Goal: Task Accomplishment & Management: Use online tool/utility

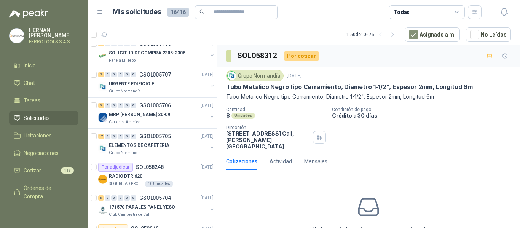
scroll to position [571, 0]
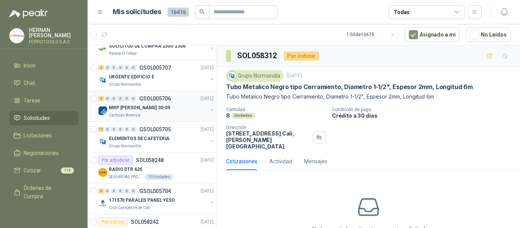
click at [163, 107] on div "MRP [PERSON_NAME] 30-09" at bounding box center [158, 107] width 99 height 9
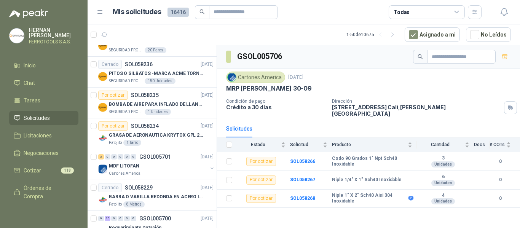
scroll to position [952, 0]
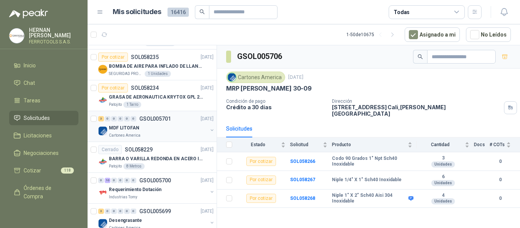
click at [161, 130] on div "MDF LITOFAN" at bounding box center [158, 127] width 99 height 9
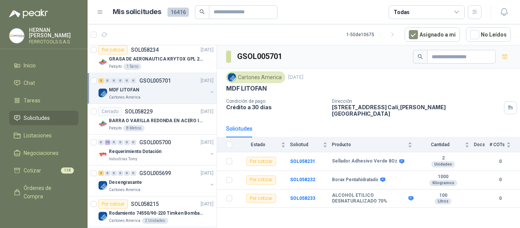
scroll to position [1029, 0]
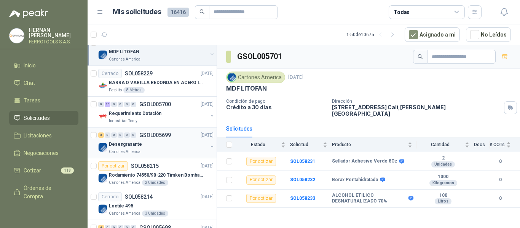
click at [149, 146] on div "Desengrasante" at bounding box center [158, 144] width 99 height 9
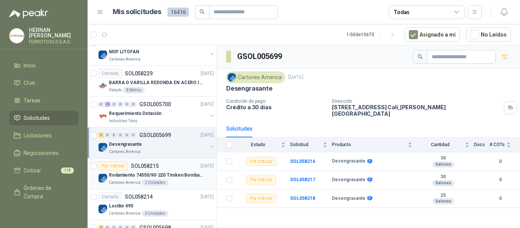
click at [170, 176] on p "Rodamiento 74550/90-220 Timken BombaVG40" at bounding box center [156, 175] width 95 height 7
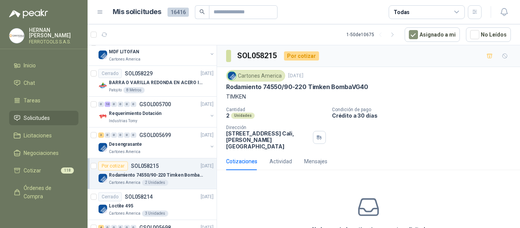
scroll to position [1067, 0]
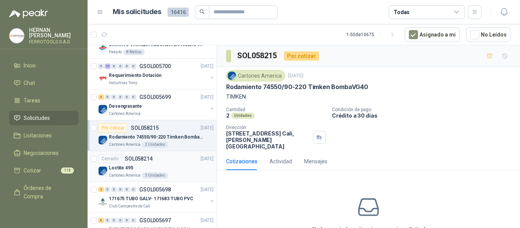
click at [185, 167] on div "Loctite 495" at bounding box center [161, 167] width 105 height 9
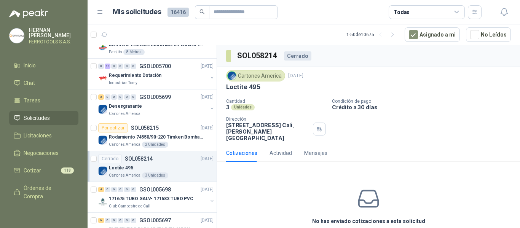
click at [152, 167] on div "Loctite 495" at bounding box center [161, 167] width 105 height 9
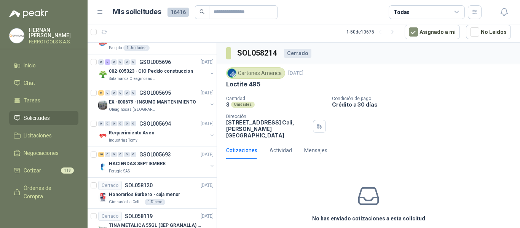
scroll to position [1298, 0]
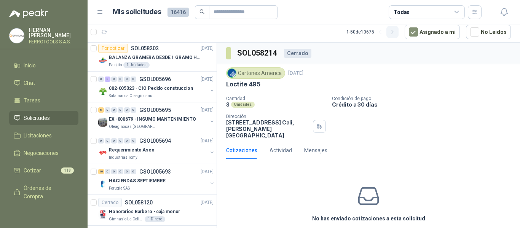
click at [395, 31] on icon "button" at bounding box center [393, 32] width 6 height 6
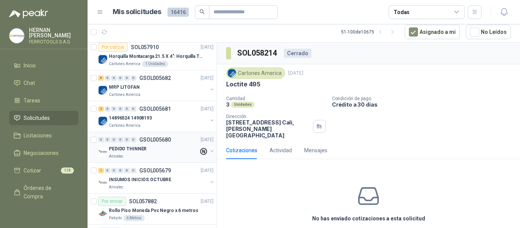
scroll to position [460, 0]
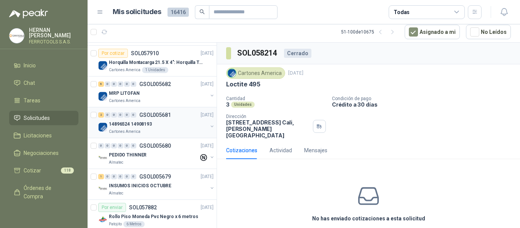
click at [142, 131] on div "Cartones America" at bounding box center [158, 132] width 99 height 6
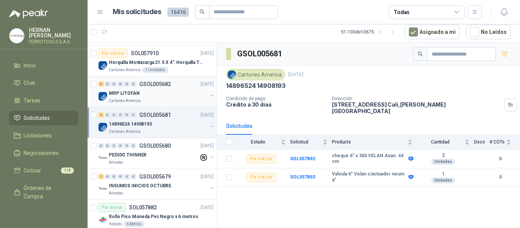
click at [158, 99] on div "Cartones America" at bounding box center [158, 101] width 99 height 6
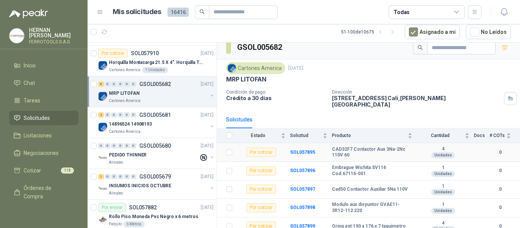
scroll to position [27, 0]
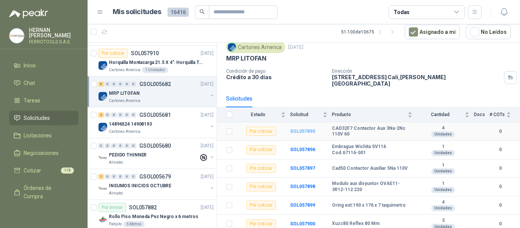
click at [306, 129] on b "SOL057895" at bounding box center [302, 131] width 25 height 5
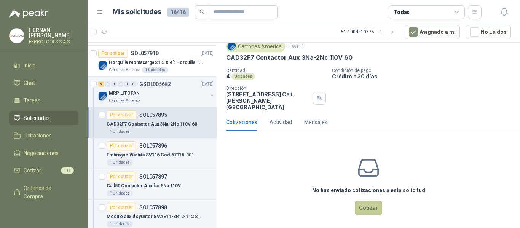
click at [368, 203] on button "Cotizar" at bounding box center [368, 208] width 27 height 14
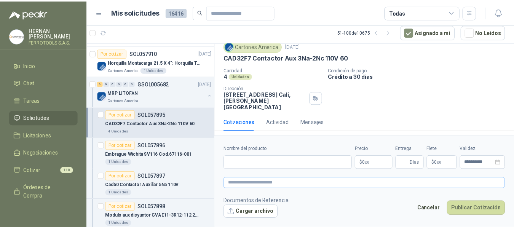
scroll to position [21, 0]
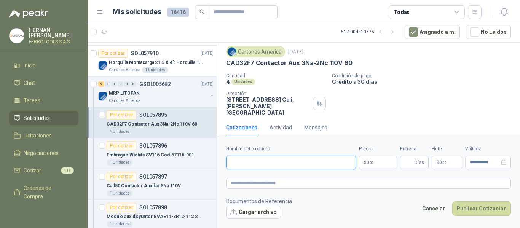
click at [299, 161] on input "Nombre del producto" at bounding box center [291, 163] width 130 height 14
paste input "**********"
type input "**********"
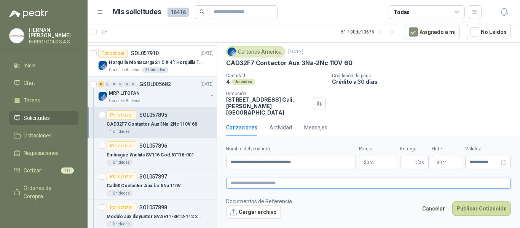
click at [309, 183] on textarea at bounding box center [368, 183] width 285 height 11
paste textarea "**********"
type textarea "**********"
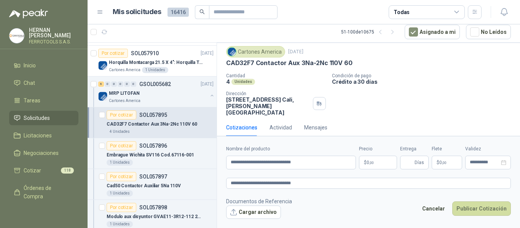
click at [381, 160] on body "HERNAN RUALES FERROTOOLS S.A.S. Inicio Chat Tareas Solicitudes Licitaciones Neg…" at bounding box center [260, 114] width 520 height 228
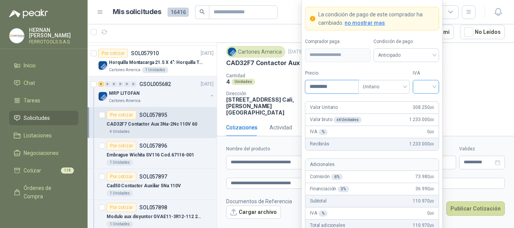
click at [430, 91] on span at bounding box center [426, 86] width 17 height 13
type input "*********"
click at [428, 104] on div "19%" at bounding box center [426, 102] width 14 height 8
click at [426, 70] on label "IVA" at bounding box center [426, 73] width 26 height 7
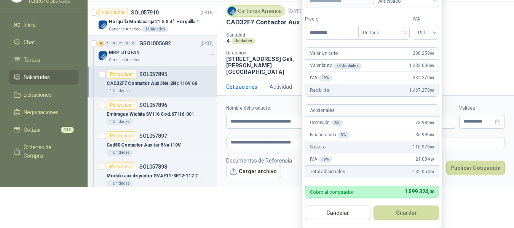
scroll to position [59, 0]
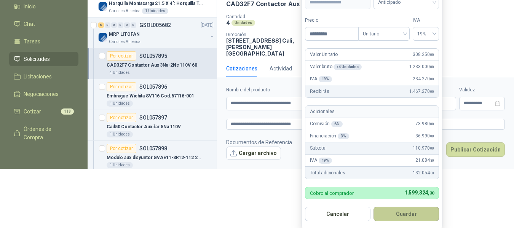
click at [413, 214] on button "Guardar" at bounding box center [407, 214] width 66 height 14
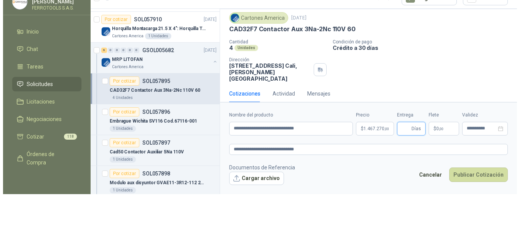
scroll to position [0, 0]
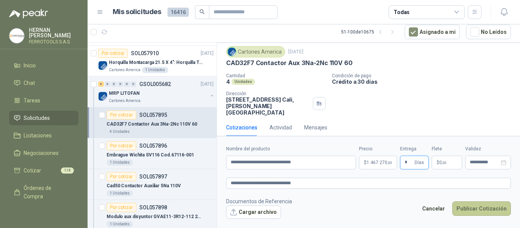
type input "*"
click at [485, 205] on button "Publicar Cotización" at bounding box center [482, 209] width 59 height 14
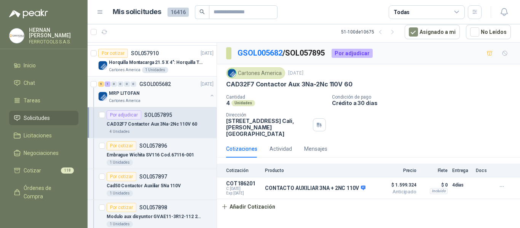
click at [179, 96] on div "MRP LITOFAN" at bounding box center [158, 93] width 99 height 9
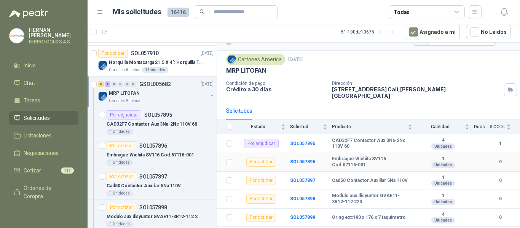
scroll to position [27, 0]
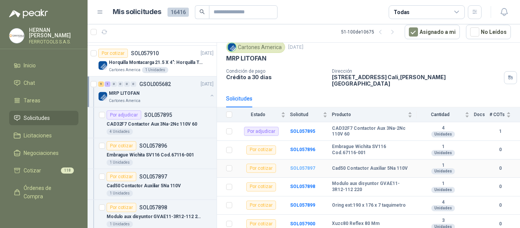
click at [309, 166] on b "SOL057897" at bounding box center [302, 168] width 25 height 5
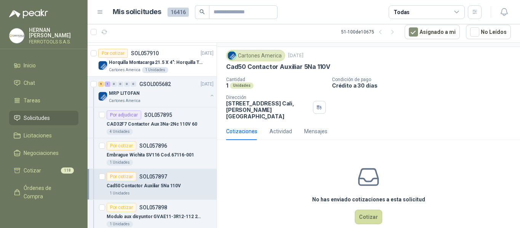
scroll to position [27, 0]
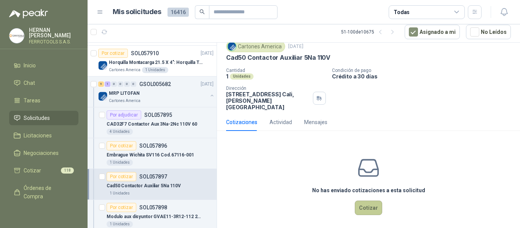
click at [368, 202] on button "Cotizar" at bounding box center [368, 208] width 27 height 14
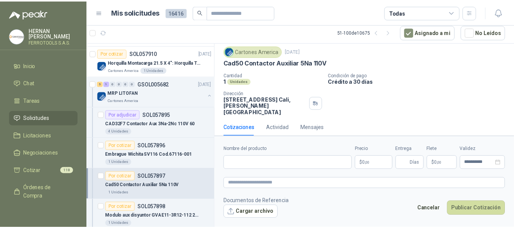
scroll to position [21, 0]
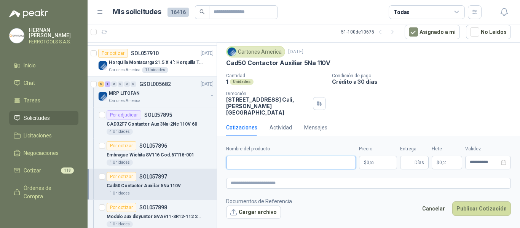
click at [323, 162] on input "Nombre del producto" at bounding box center [291, 163] width 130 height 14
paste input "**********"
type input "**********"
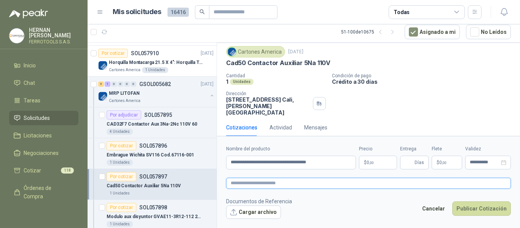
click at [295, 183] on textarea at bounding box center [368, 183] width 285 height 11
paste textarea "**********"
type textarea "**********"
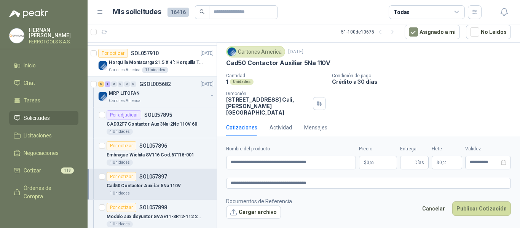
click at [387, 163] on p "$ 0 ,00" at bounding box center [378, 163] width 38 height 14
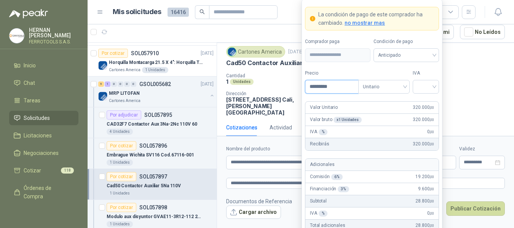
type input "*********"
click at [430, 91] on input "search" at bounding box center [426, 85] width 17 height 11
click at [425, 106] on div "19%" at bounding box center [426, 102] width 14 height 8
click at [429, 72] on label "IVA" at bounding box center [426, 73] width 26 height 7
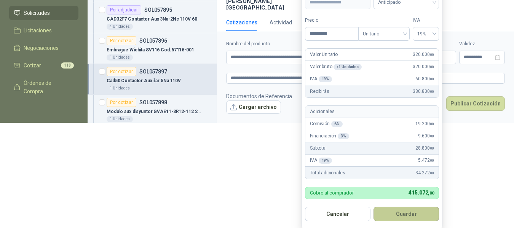
click at [414, 217] on button "Guardar" at bounding box center [407, 214] width 66 height 14
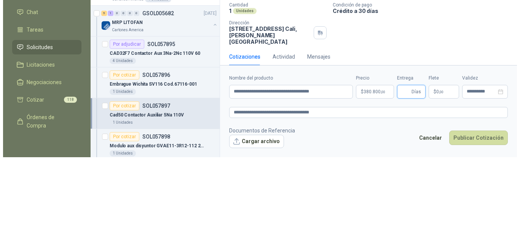
scroll to position [0, 0]
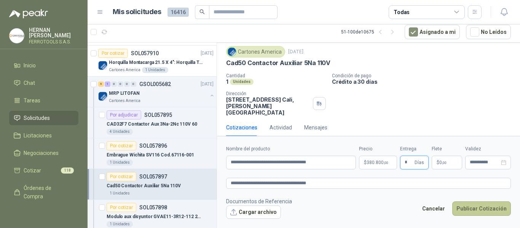
type input "*"
click at [490, 208] on button "Publicar Cotización" at bounding box center [482, 209] width 59 height 14
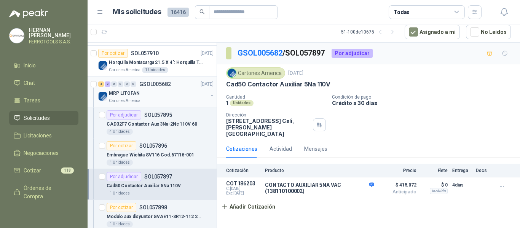
click at [193, 92] on div "MRP LITOFAN" at bounding box center [158, 93] width 99 height 9
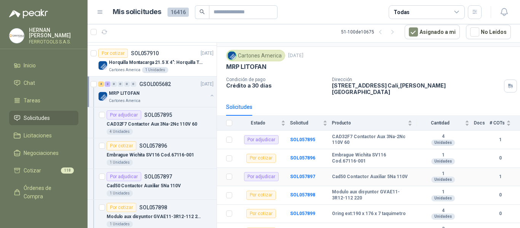
scroll to position [27, 0]
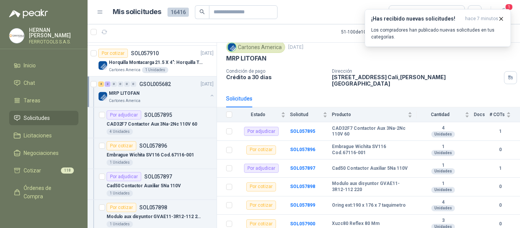
drag, startPoint x: 318, startPoint y: 193, endPoint x: 42, endPoint y: 117, distance: 285.7
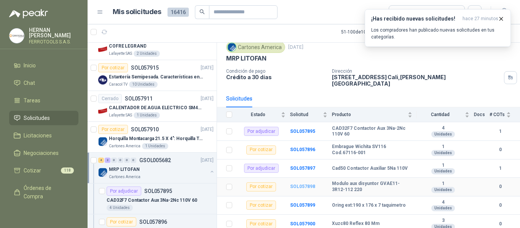
click at [307, 184] on b "SOL057898" at bounding box center [302, 186] width 25 height 5
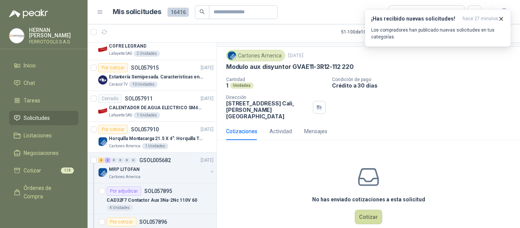
scroll to position [27, 0]
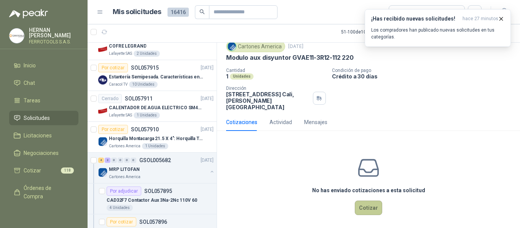
click at [368, 201] on button "Cotizar" at bounding box center [368, 208] width 27 height 14
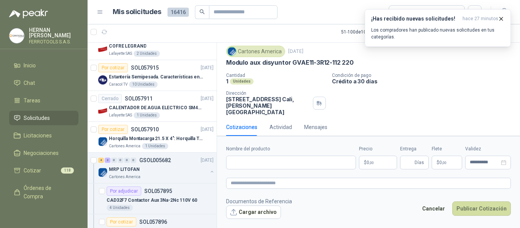
scroll to position [21, 0]
click at [294, 163] on input "Nombre del producto" at bounding box center [291, 163] width 130 height 14
paste input "**********"
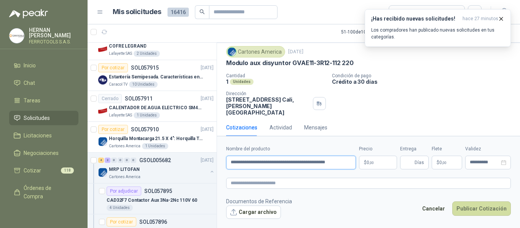
scroll to position [0, 6]
type input "**********"
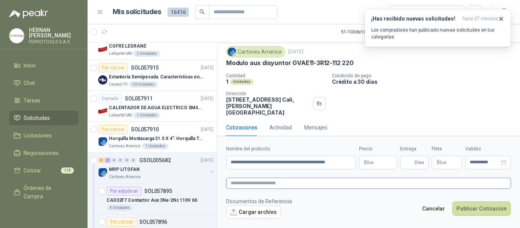
click at [320, 181] on textarea at bounding box center [368, 183] width 285 height 11
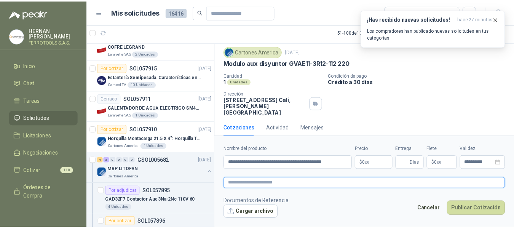
scroll to position [0, 0]
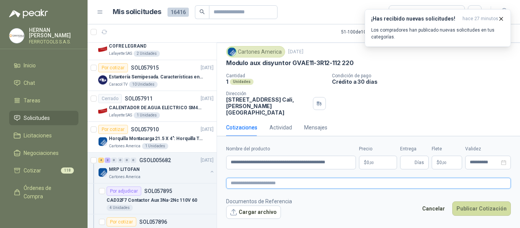
paste textarea "**********"
type textarea "**********"
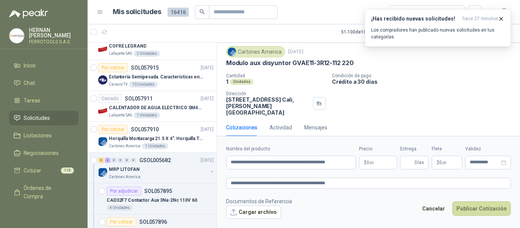
click at [377, 165] on body "HERNAN RUALES FERROTOOLS S.A.S. Inicio Chat Tareas Solicitudes Licitaciones Neg…" at bounding box center [260, 114] width 520 height 228
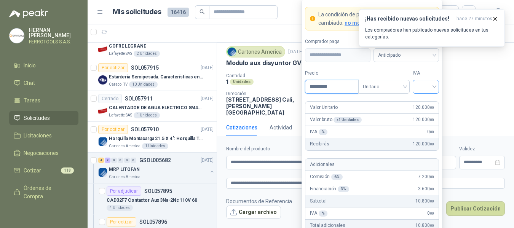
type input "*********"
click at [433, 86] on input "search" at bounding box center [426, 85] width 17 height 11
click at [426, 101] on div "19%" at bounding box center [426, 102] width 14 height 8
click at [431, 75] on label "IVA" at bounding box center [426, 73] width 26 height 7
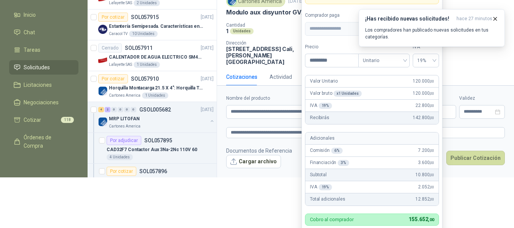
scroll to position [60, 0]
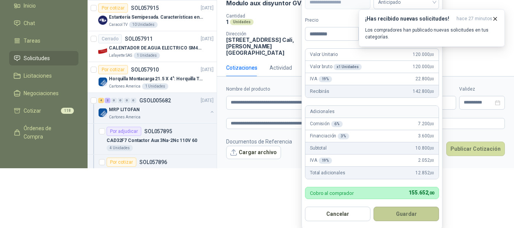
click at [415, 217] on button "Guardar" at bounding box center [407, 214] width 66 height 14
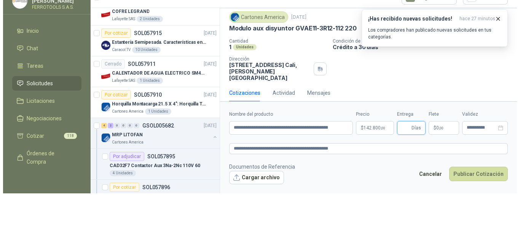
scroll to position [0, 0]
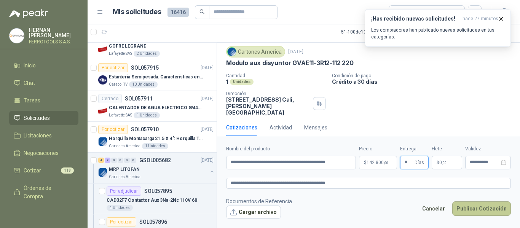
type input "*"
click at [475, 208] on button "Publicar Cotización" at bounding box center [482, 209] width 59 height 14
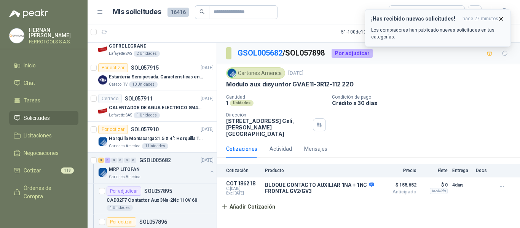
click at [503, 19] on icon "button" at bounding box center [501, 19] width 6 height 6
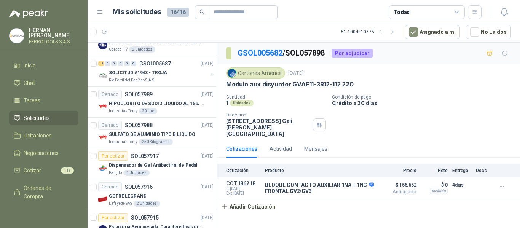
scroll to position [231, 0]
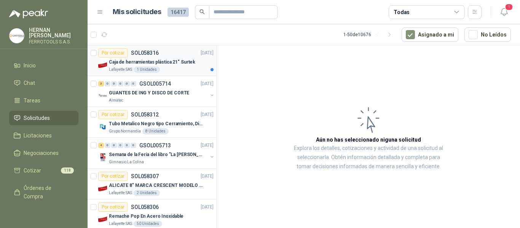
click at [173, 65] on p "Caja de herramientas plástica 21" Surtek" at bounding box center [152, 62] width 86 height 7
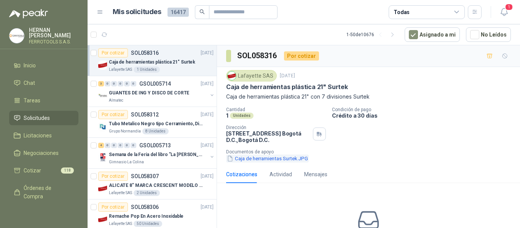
click at [272, 160] on button "Caja de herramientas Surtek.JPG" at bounding box center [267, 159] width 83 height 8
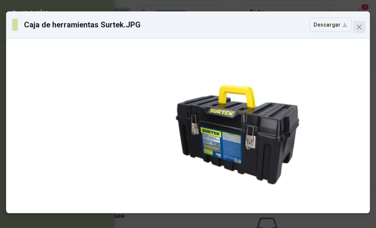
click at [360, 27] on icon "close" at bounding box center [359, 27] width 6 height 6
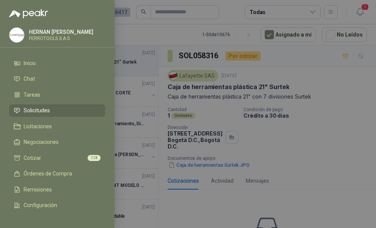
click at [298, 121] on div at bounding box center [188, 114] width 376 height 228
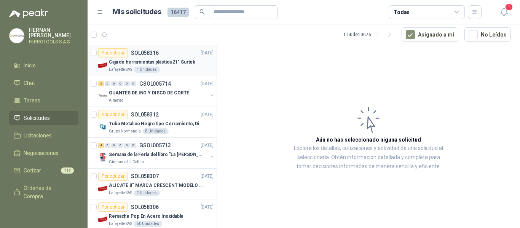
click at [184, 51] on div "Por cotizar SOL058316 02/10/25" at bounding box center [155, 52] width 115 height 9
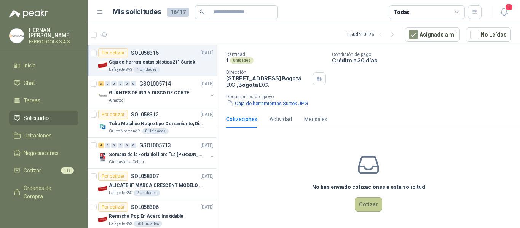
click at [363, 206] on button "Cotizar" at bounding box center [368, 204] width 27 height 14
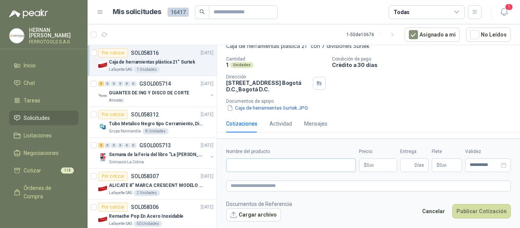
scroll to position [51, 0]
click at [313, 166] on input "Nombre del producto" at bounding box center [291, 165] width 130 height 14
paste input "**********"
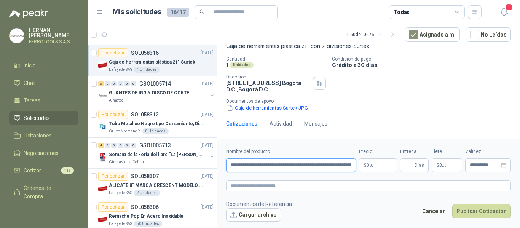
scroll to position [0, 15]
type input "**********"
click at [304, 186] on textarea at bounding box center [368, 186] width 285 height 11
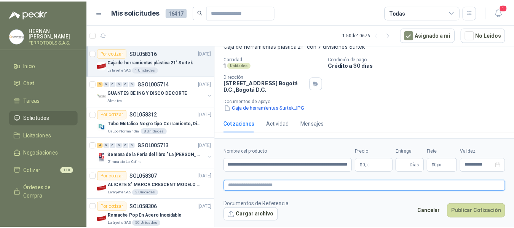
scroll to position [0, 0]
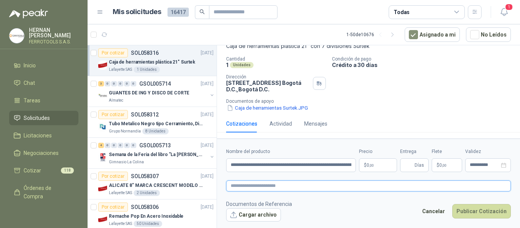
paste textarea "**********"
type textarea "**********"
click at [382, 163] on p "$ 0 ,00" at bounding box center [378, 165] width 38 height 14
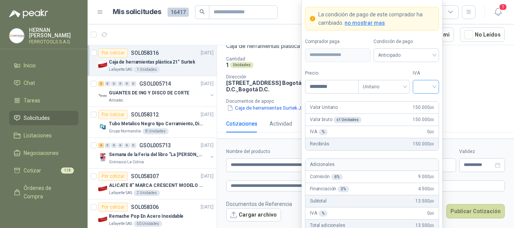
type input "*********"
click at [434, 86] on input "search" at bounding box center [426, 85] width 17 height 11
click at [427, 101] on div "19%" at bounding box center [426, 102] width 14 height 8
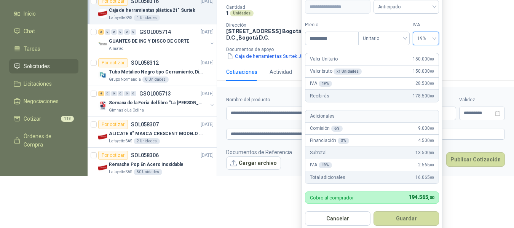
scroll to position [56, 0]
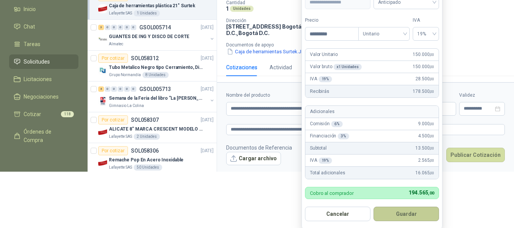
click at [411, 216] on button "Guardar" at bounding box center [407, 214] width 66 height 14
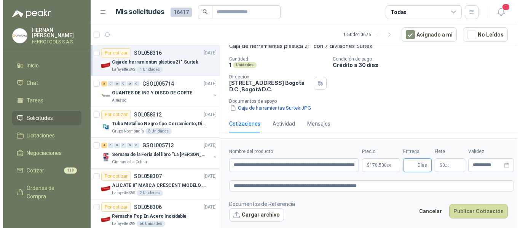
scroll to position [0, 0]
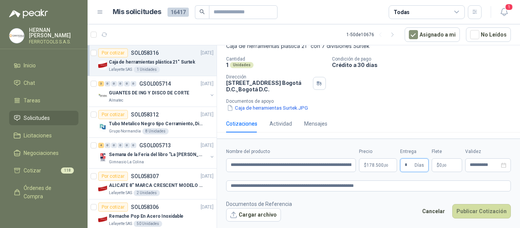
type input "*"
click at [369, 203] on footer "Documentos de Referencia Cargar archivo Cancelar Publicar Cotización" at bounding box center [368, 211] width 285 height 22
click at [485, 215] on button "Publicar Cotización" at bounding box center [482, 211] width 59 height 14
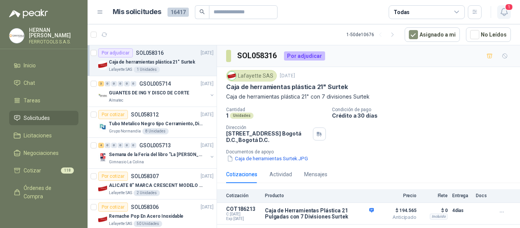
click at [508, 11] on icon "button" at bounding box center [505, 12] width 10 height 10
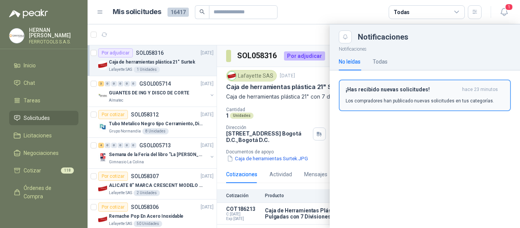
click at [413, 98] on p "Los compradores han publicado nuevas solicitudes en tus categorías." at bounding box center [420, 101] width 149 height 7
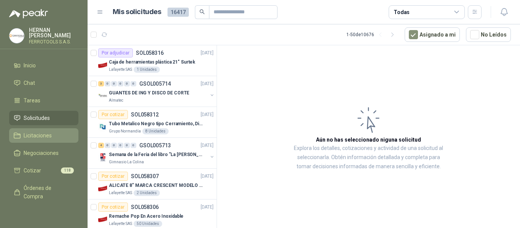
click at [40, 131] on span "Licitaciones" at bounding box center [38, 135] width 28 height 8
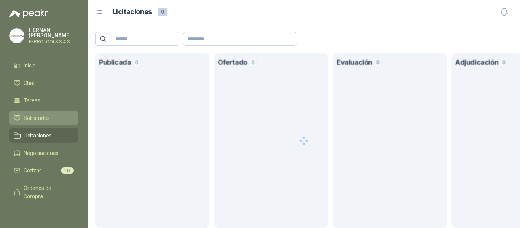
click at [44, 118] on span "Solicitudes" at bounding box center [37, 118] width 26 height 8
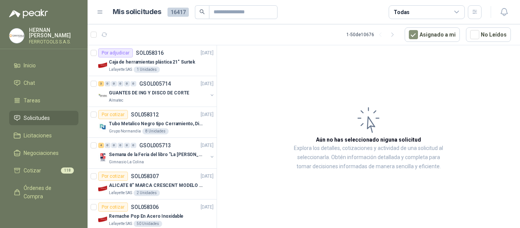
click at [339, 194] on article "Aún no has seleccionado niguna solicitud Explora los detalles, cotizaciones y a…" at bounding box center [368, 138] width 303 height 186
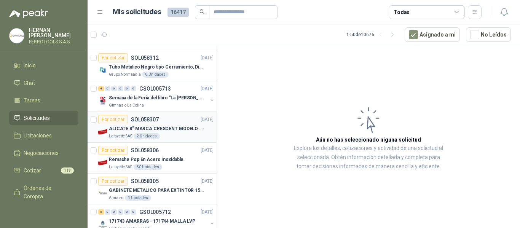
scroll to position [76, 0]
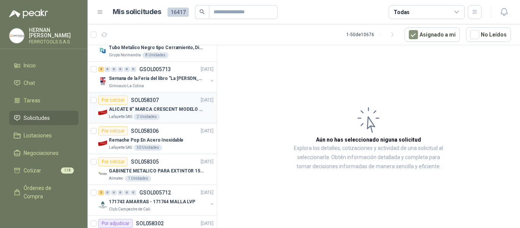
click at [181, 109] on p "ALICATE 8" MARCA CRESCENT MODELO 38008tv" at bounding box center [156, 109] width 95 height 7
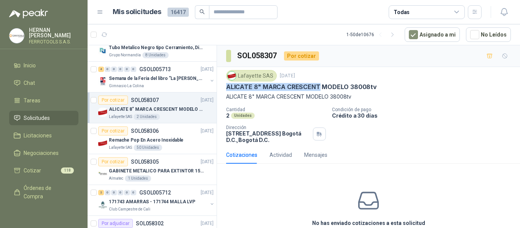
drag, startPoint x: 226, startPoint y: 87, endPoint x: 317, endPoint y: 85, distance: 91.8
click at [317, 85] on div "Lafayette SAS 1 oct, 2025 ALICATE 8" MARCA CRESCENT MODELO 38008tv ALICATE 8" M…" at bounding box center [368, 106] width 303 height 79
copy p "ALICATE 8" MARCA CRESCENT"
click at [285, 88] on p "ALICATE 8" MARCA CRESCENT MODELO 38008tv" at bounding box center [301, 87] width 151 height 8
drag, startPoint x: 285, startPoint y: 88, endPoint x: 380, endPoint y: 88, distance: 94.9
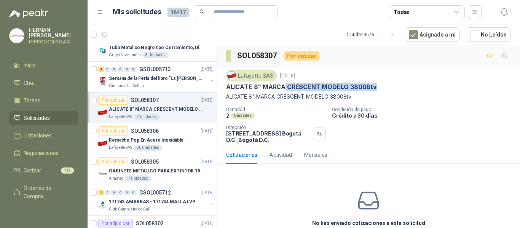
click at [380, 88] on div "ALICATE 8" MARCA CRESCENT MODELO 38008tv" at bounding box center [368, 87] width 285 height 8
copy p "CRESCENT MODELO 38008tv"
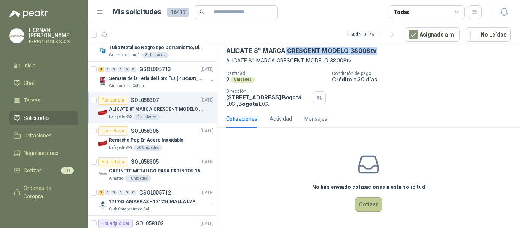
click at [367, 206] on button "Cotizar" at bounding box center [368, 204] width 27 height 14
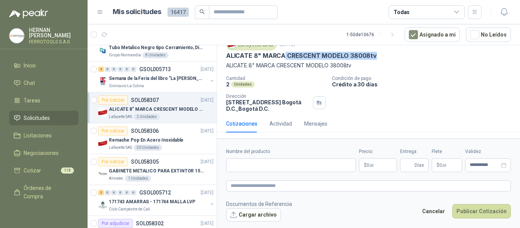
scroll to position [31, 0]
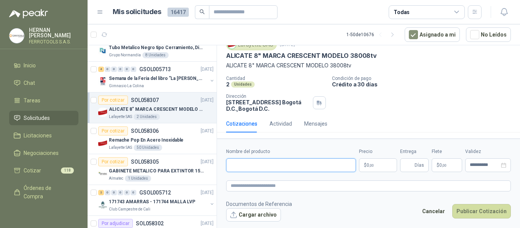
click at [271, 165] on input "Nombre del producto" at bounding box center [291, 165] width 130 height 14
click at [239, 165] on input "Nombre del producto" at bounding box center [291, 165] width 130 height 14
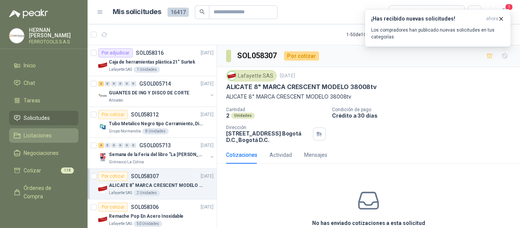
click at [45, 132] on span "Licitaciones" at bounding box center [38, 135] width 28 height 8
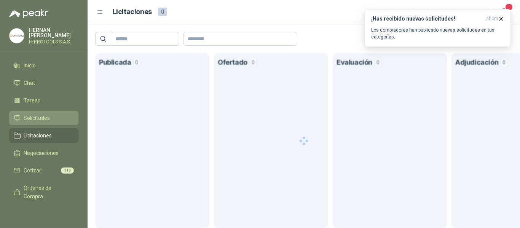
click at [43, 116] on span "Solicitudes" at bounding box center [37, 118] width 26 height 8
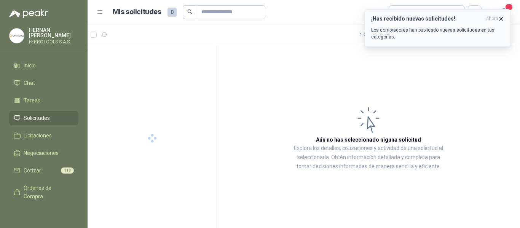
click at [418, 30] on p "Los compradores han publicado nuevas solicitudes en tus categorías." at bounding box center [437, 34] width 133 height 14
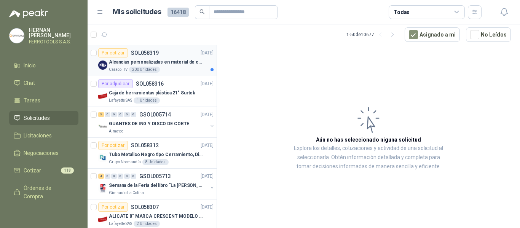
click at [183, 64] on p "Alcancías personalizadas en material de cerámica (VER ADJUNTO)" at bounding box center [156, 62] width 95 height 7
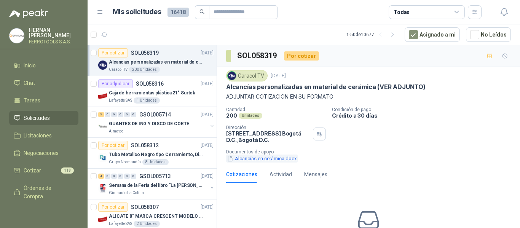
click at [269, 158] on button "Alcancías en cerámica.docx" at bounding box center [262, 159] width 72 height 8
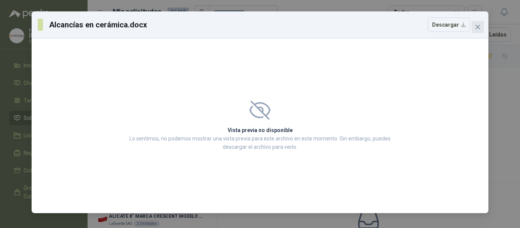
click at [479, 22] on button "Close" at bounding box center [478, 27] width 12 height 12
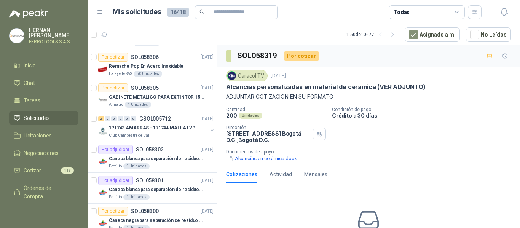
scroll to position [190, 0]
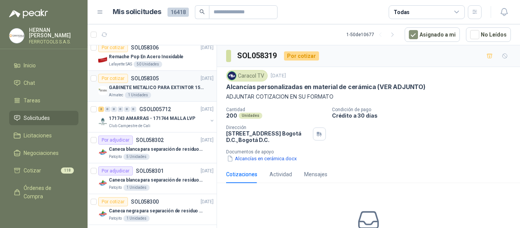
click at [181, 85] on p "GABINETE METALICO PARA EXTINTOR 15 LB" at bounding box center [156, 87] width 95 height 7
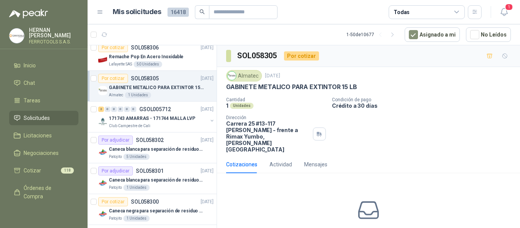
scroll to position [33, 0]
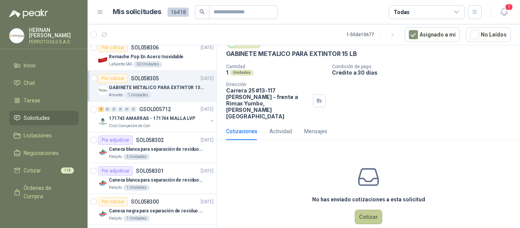
click at [365, 210] on button "Cotizar" at bounding box center [368, 217] width 27 height 14
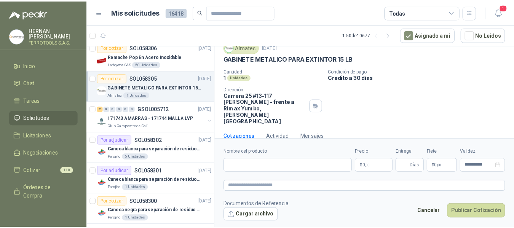
scroll to position [28, 0]
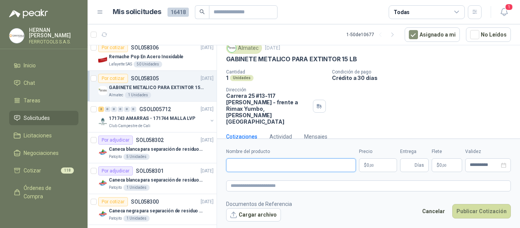
click at [298, 165] on input "Nombre del producto" at bounding box center [291, 165] width 130 height 14
paste input "**********"
type input "**********"
click at [344, 184] on textarea at bounding box center [368, 186] width 285 height 11
paste textarea "**********"
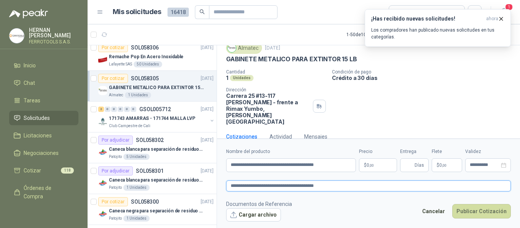
type textarea "**********"
click at [385, 166] on body "[PERSON_NAME] FERROTOOLS S.A.S. Inicio Chat Tareas Solicitudes Licitaciones Neg…" at bounding box center [260, 114] width 520 height 228
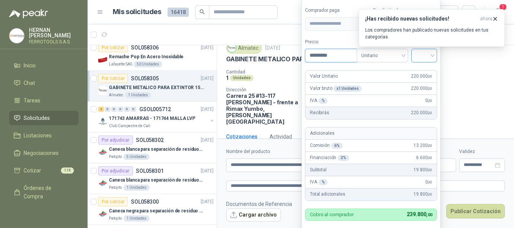
type input "*********"
click at [433, 56] on input "search" at bounding box center [424, 54] width 17 height 11
click at [427, 71] on div "19%" at bounding box center [426, 71] width 14 height 8
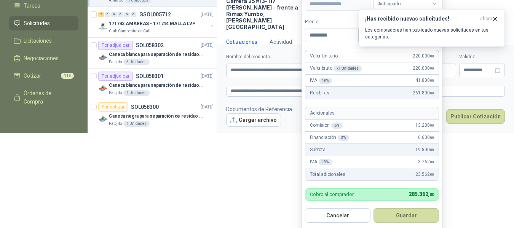
scroll to position [99, 0]
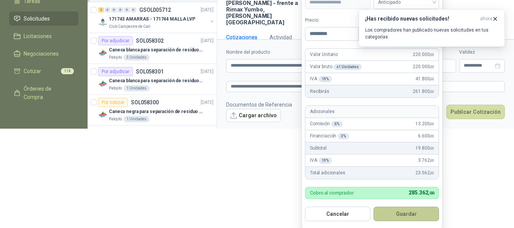
click at [413, 216] on button "Guardar" at bounding box center [407, 214] width 66 height 14
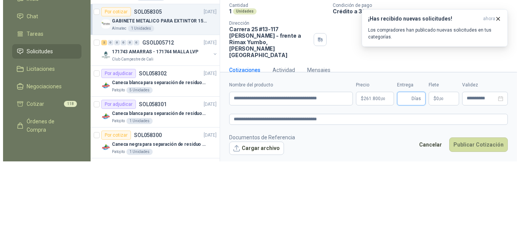
scroll to position [0, 0]
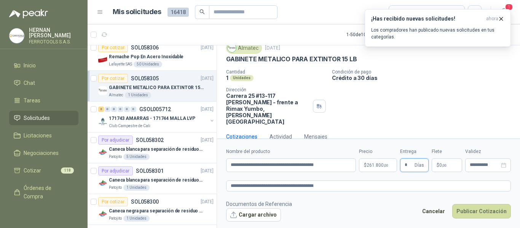
type input "*"
click at [380, 205] on footer "Documentos de Referencia Cargar archivo Cancelar Publicar Cotización" at bounding box center [368, 211] width 285 height 22
click at [339, 187] on textarea "**********" at bounding box center [368, 186] width 285 height 11
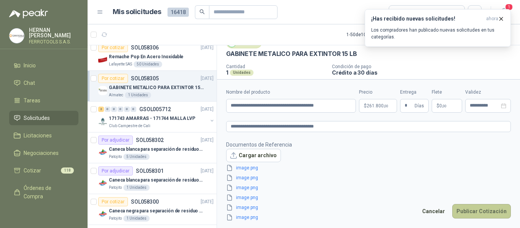
click at [491, 213] on button "Publicar Cotización" at bounding box center [482, 211] width 59 height 14
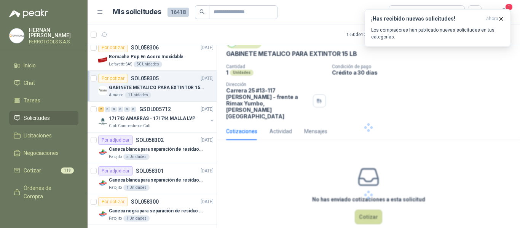
scroll to position [0, 0]
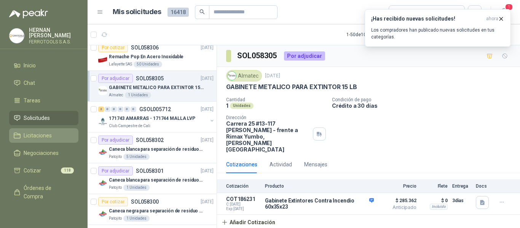
click at [40, 131] on span "Licitaciones" at bounding box center [38, 135] width 28 height 8
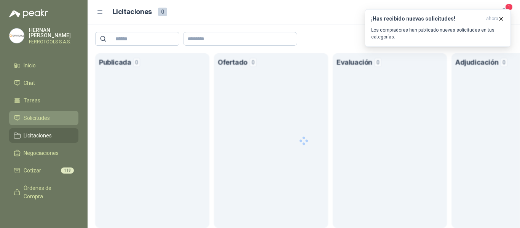
click at [36, 115] on span "Solicitudes" at bounding box center [37, 118] width 26 height 8
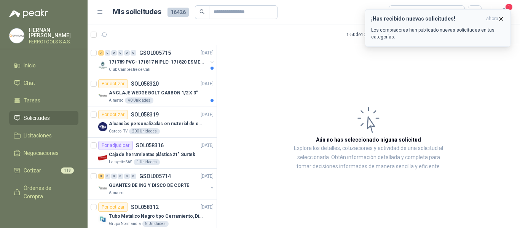
click at [455, 27] on p "Los compradores han publicado nuevas solicitudes en tus categorías." at bounding box center [437, 34] width 133 height 14
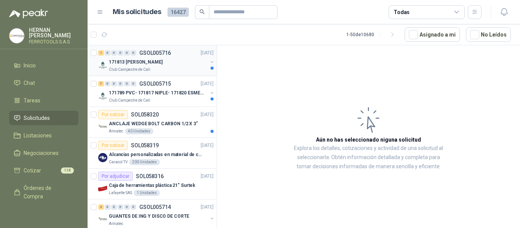
click at [189, 63] on div "171813 [PERSON_NAME]" at bounding box center [158, 62] width 99 height 9
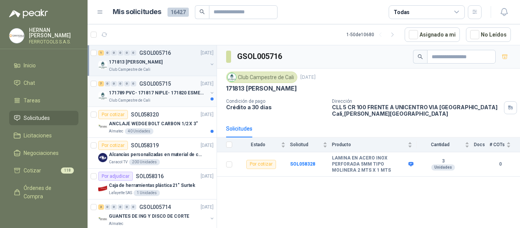
click at [173, 93] on p "171789 PVC- 171817 NIPLE- 171820 ESMERIL" at bounding box center [156, 93] width 95 height 7
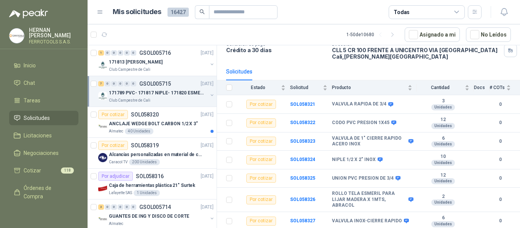
scroll to position [38, 0]
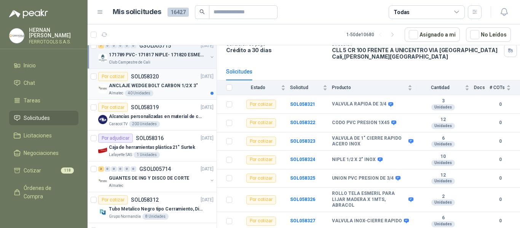
click at [181, 91] on div "Almatec 40 Unidades" at bounding box center [161, 93] width 105 height 6
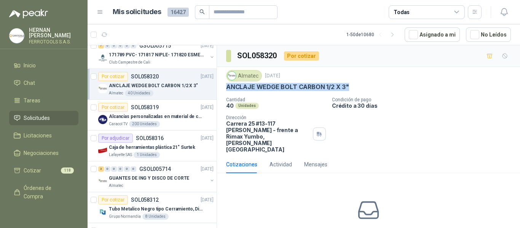
drag, startPoint x: 224, startPoint y: 87, endPoint x: 357, endPoint y: 90, distance: 133.4
click at [357, 90] on div "Almatec [DATE] ANCLAJE WEDGE BOLT CARBON 1/2 X 3" Cantidad 40 Unidades Condició…" at bounding box center [368, 111] width 303 height 89
copy p "ANCLAJE WEDGE BOLT CARBON 1/2 X 3""
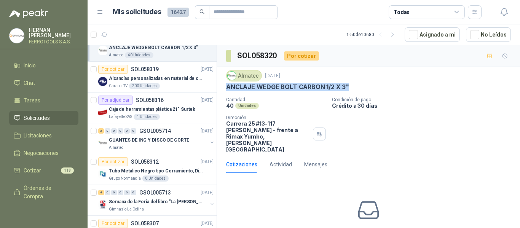
scroll to position [114, 0]
